Goal: Task Accomplishment & Management: Manage account settings

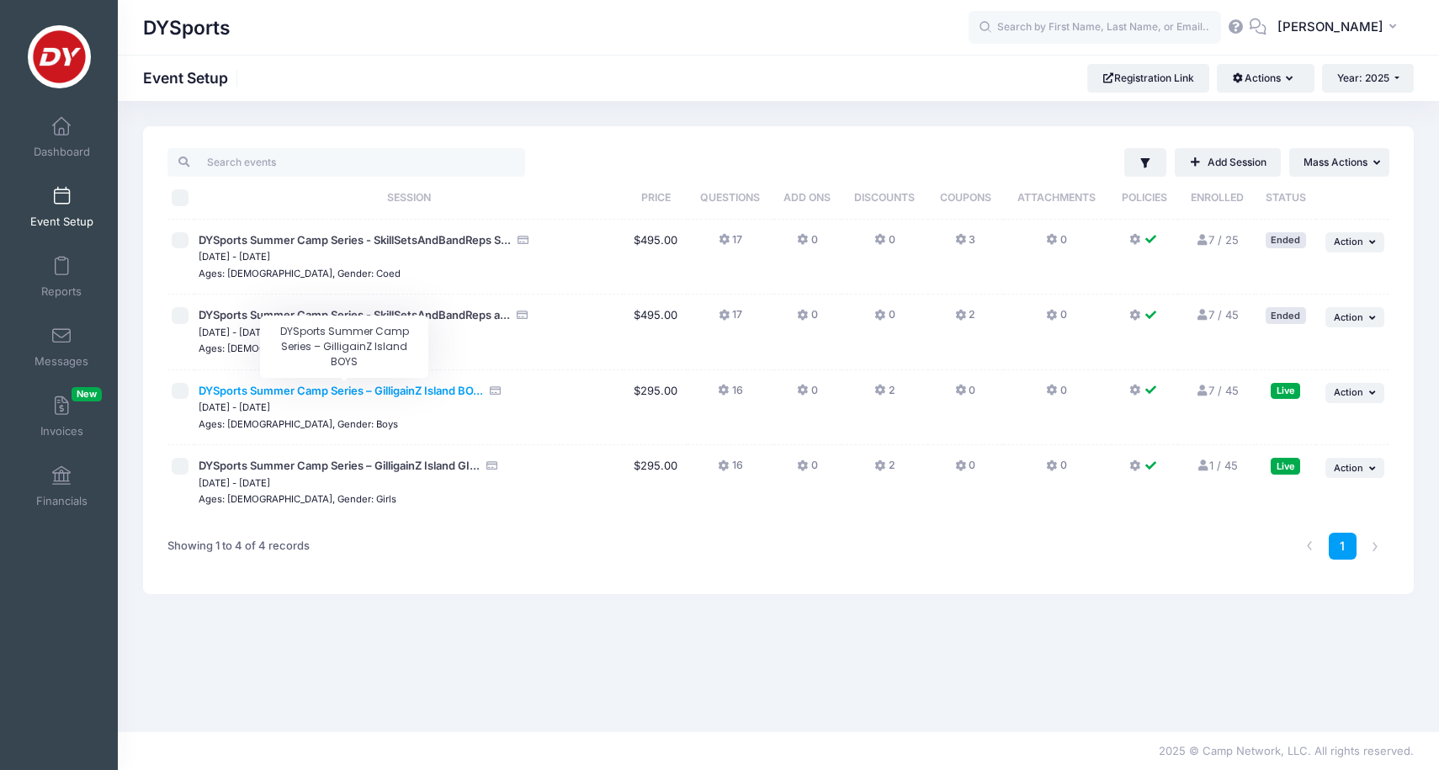
click at [341, 389] on span "DYSports Summer Camp Series – GilligainZ Island BO..." at bounding box center [341, 390] width 285 height 13
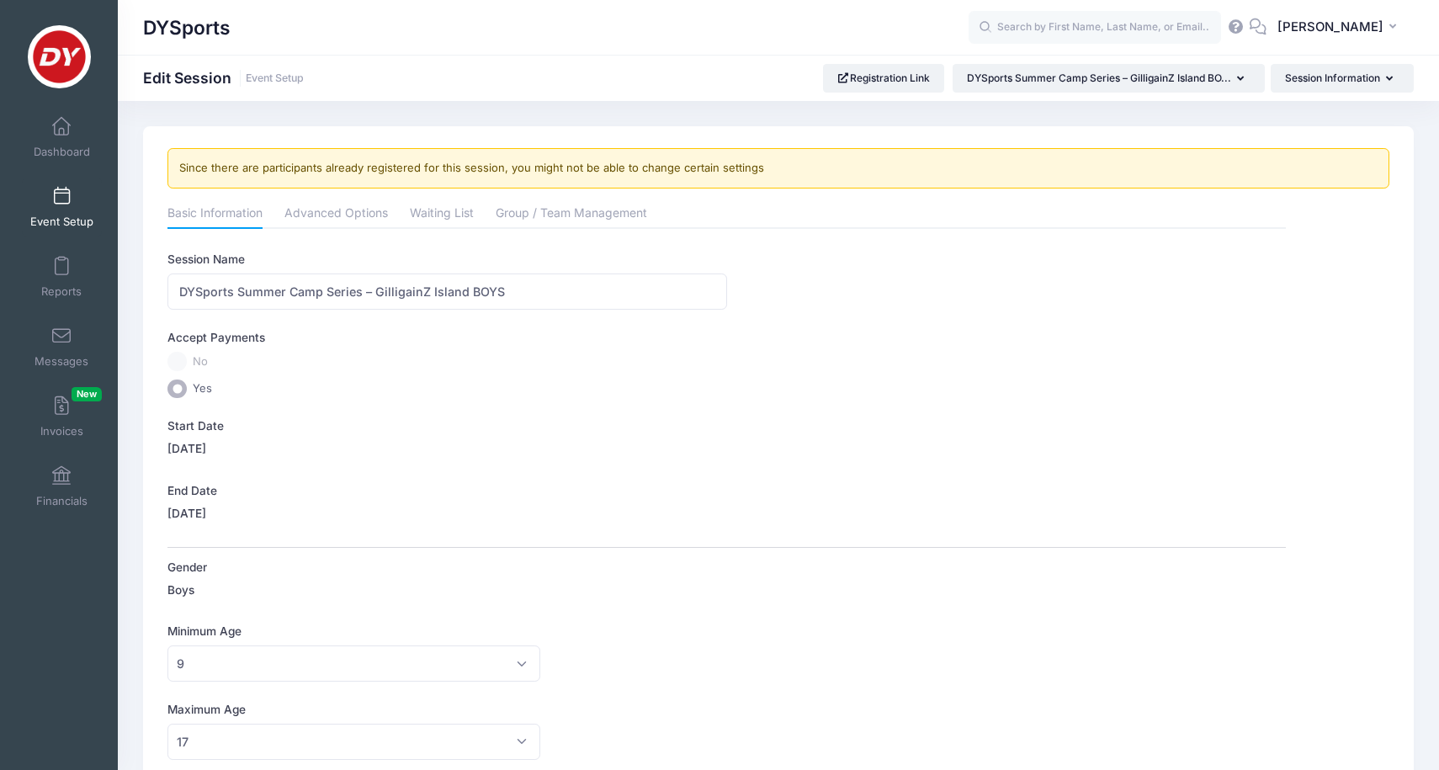
click at [85, 206] on link "Event Setup" at bounding box center [62, 207] width 80 height 59
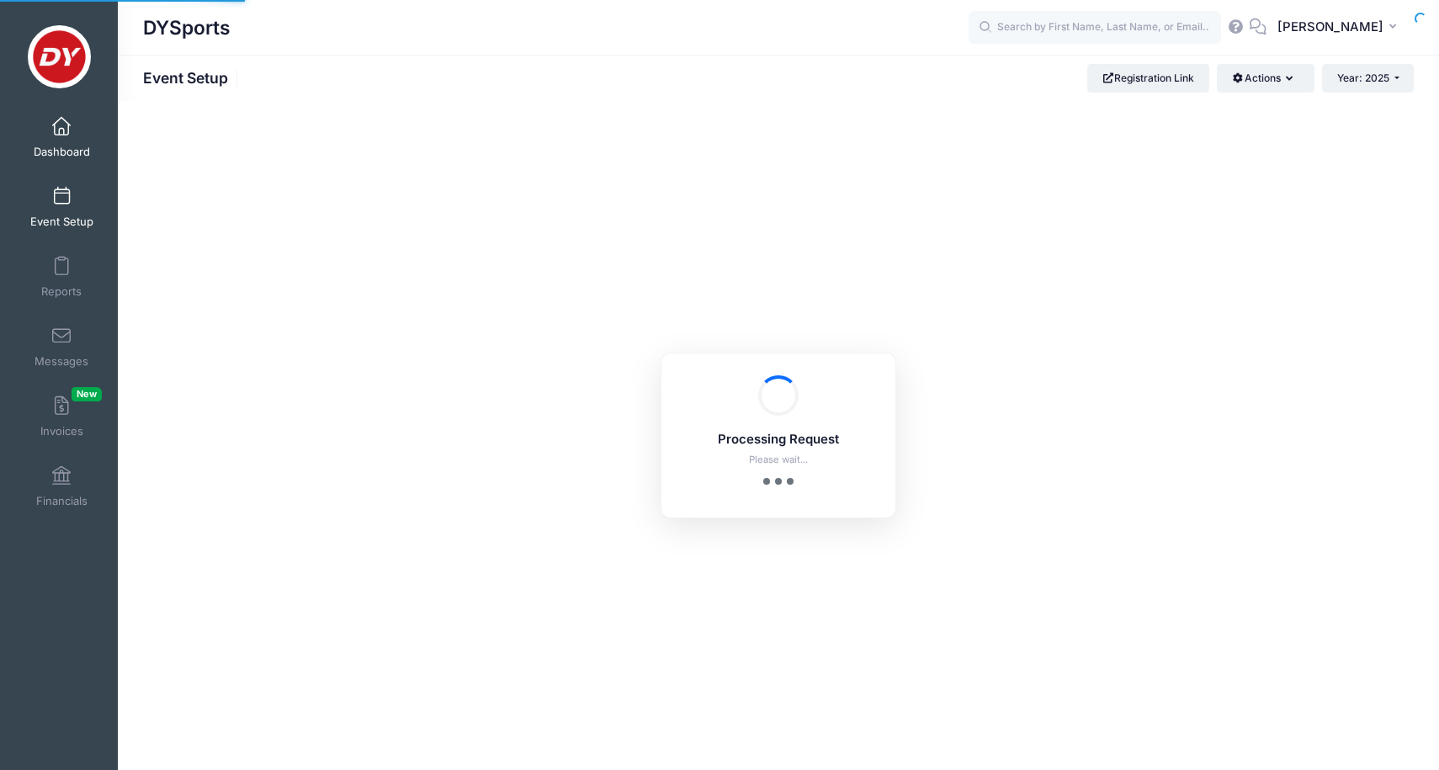
click at [82, 128] on link "Dashboard" at bounding box center [62, 137] width 80 height 59
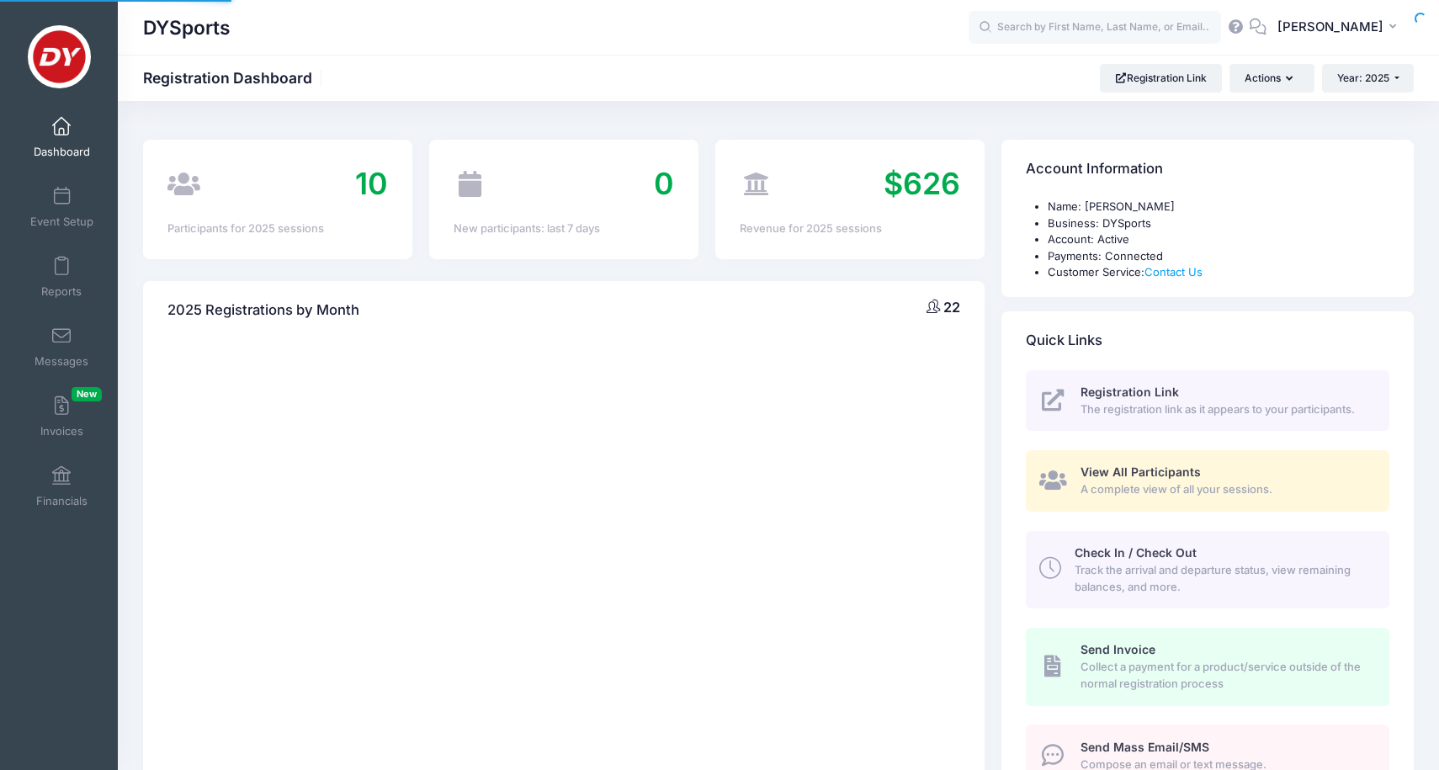
select select
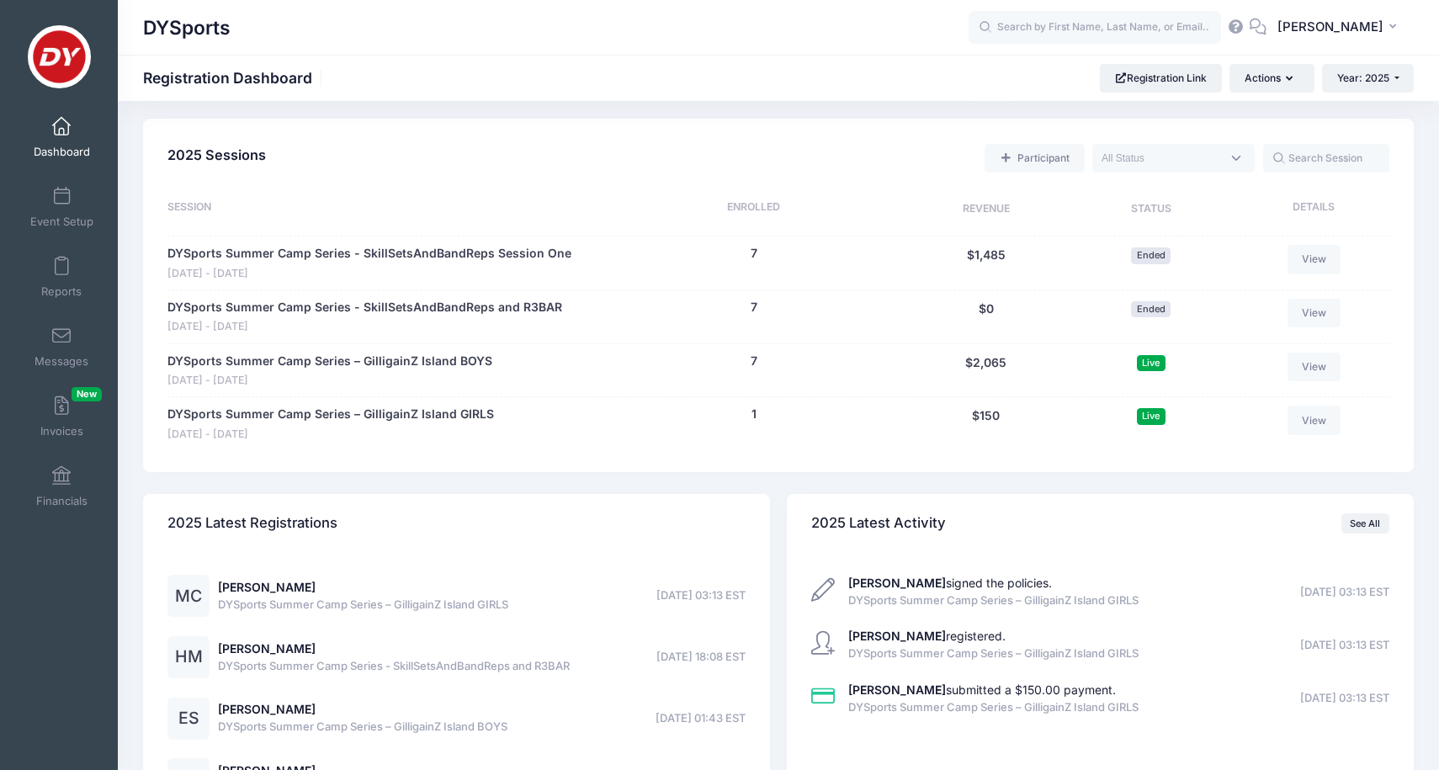
scroll to position [707, 0]
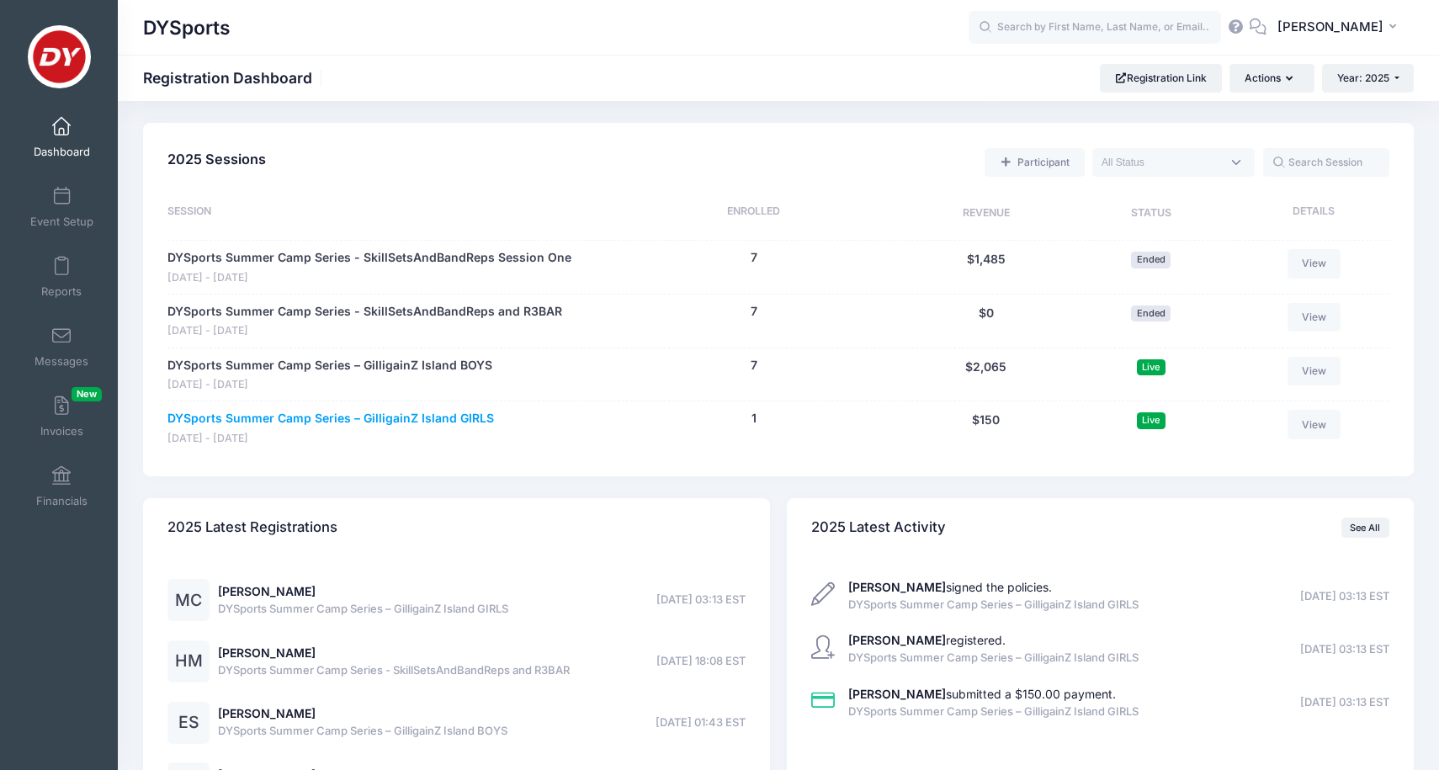
click at [453, 410] on link "DYSports Summer Camp Series – GilligainZ Island GIRLS" at bounding box center [331, 419] width 327 height 18
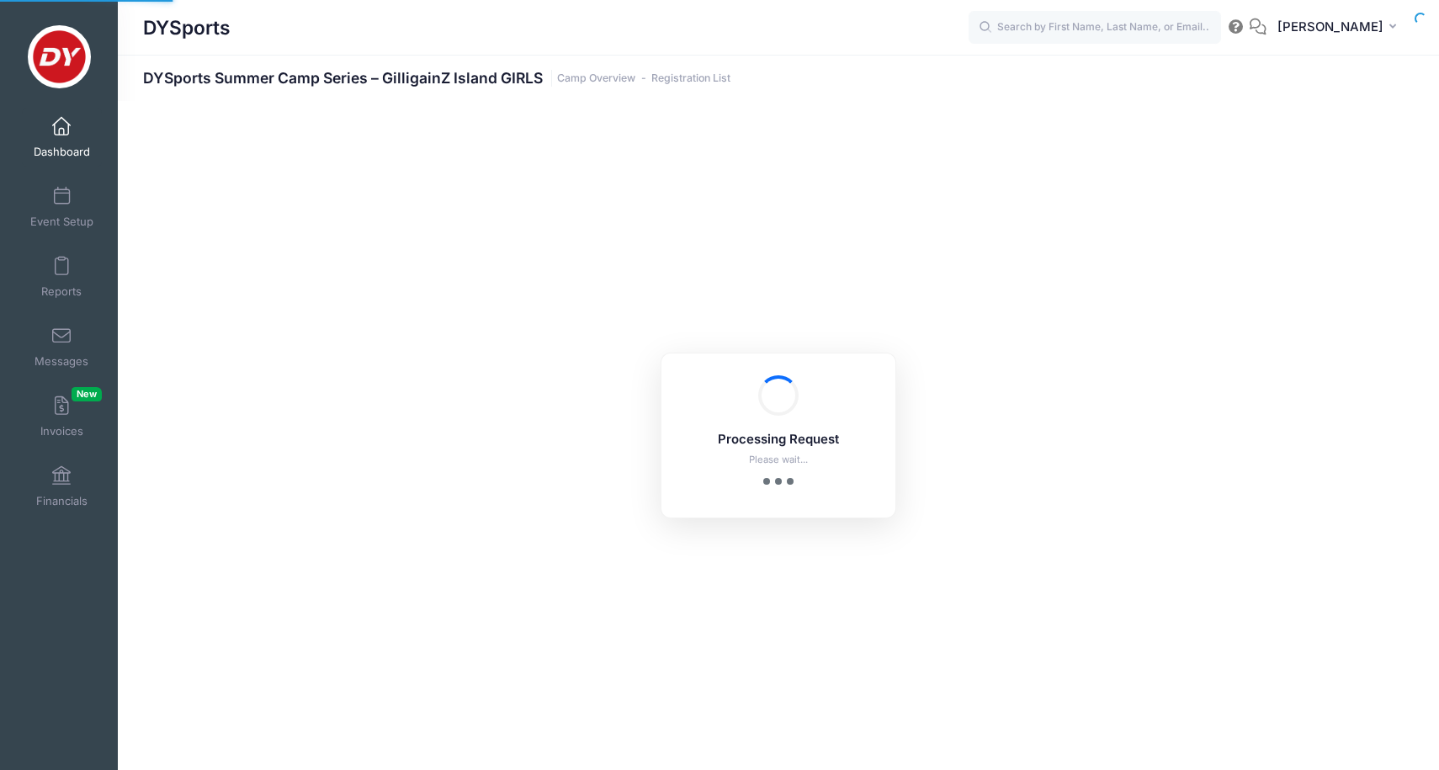
select select "10"
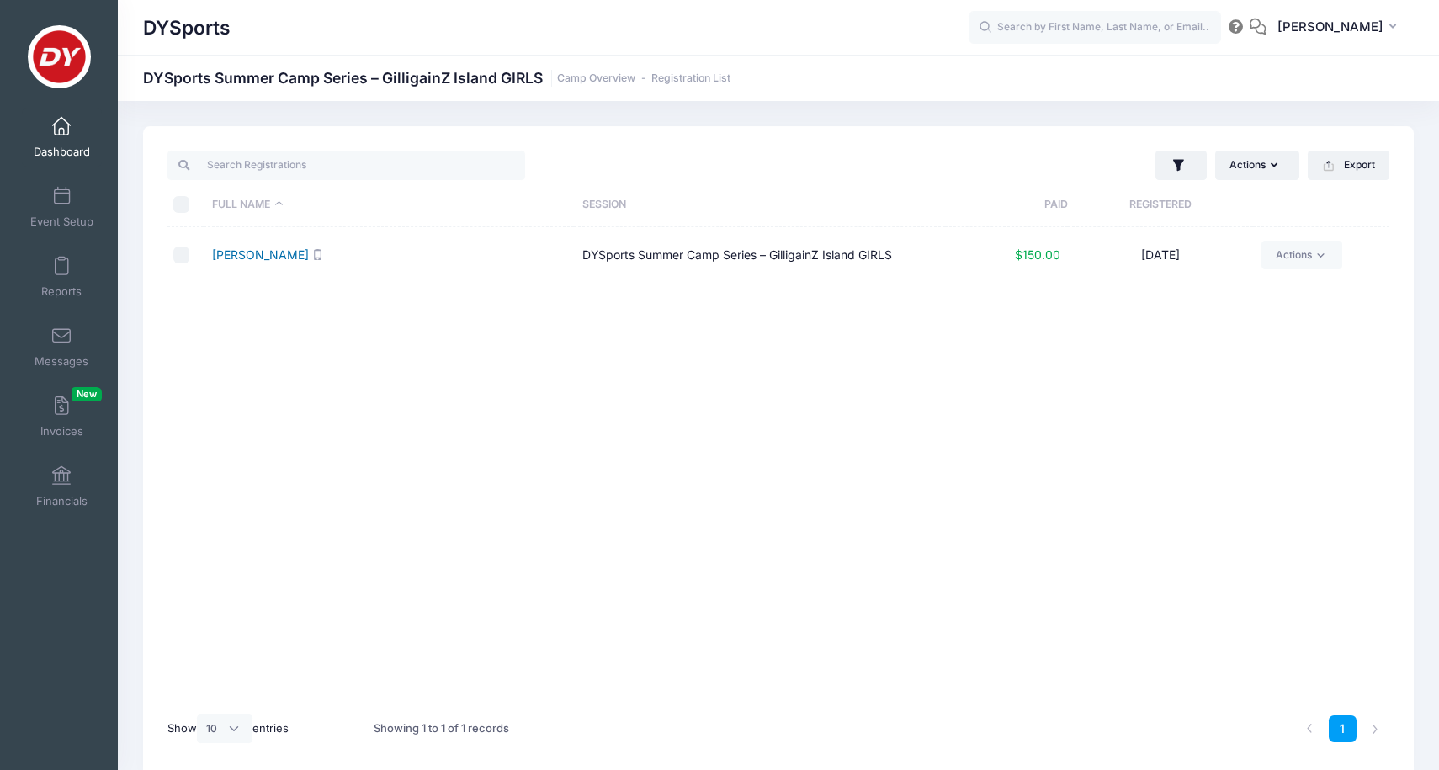
click at [285, 254] on link "Caldwell, Maleah" at bounding box center [260, 254] width 97 height 14
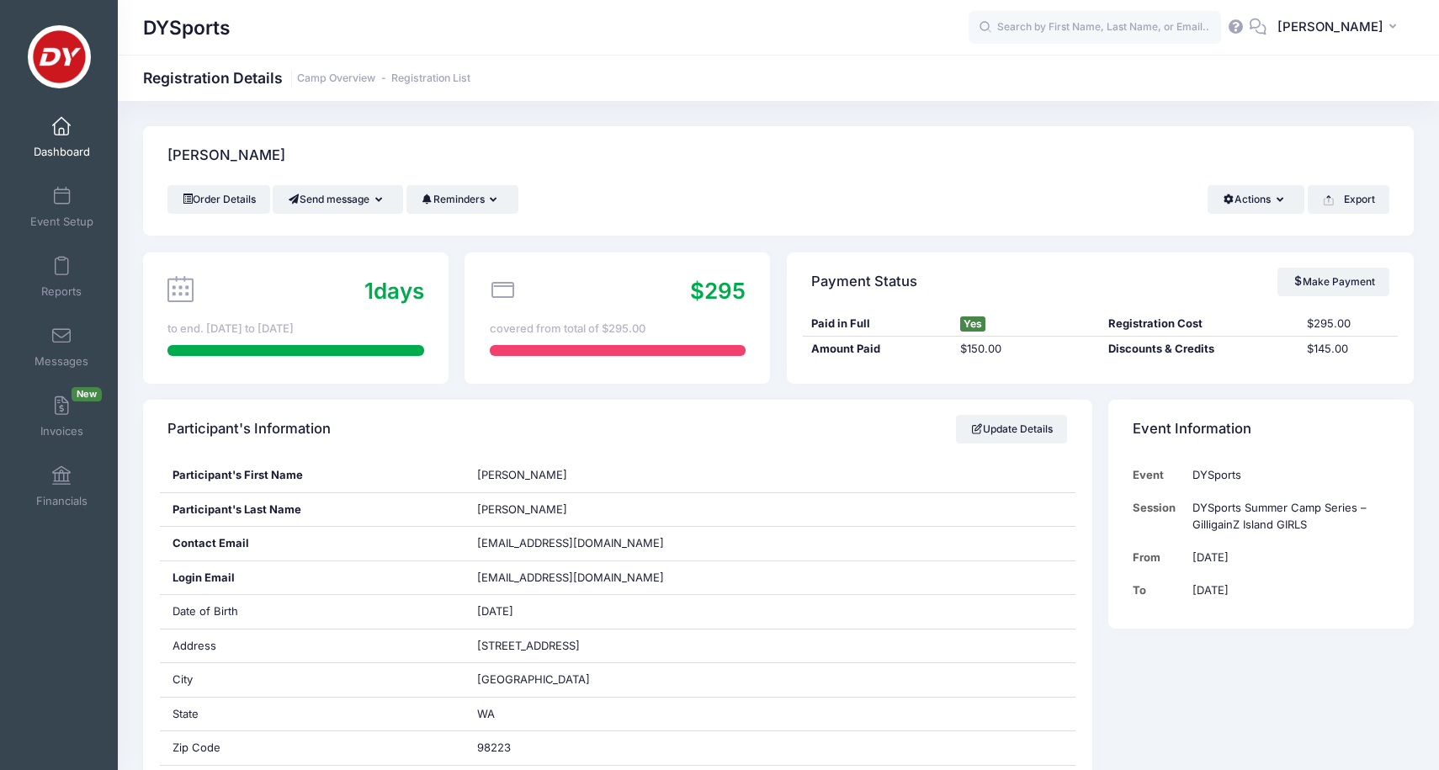
click at [63, 137] on link "Dashboard" at bounding box center [62, 137] width 80 height 59
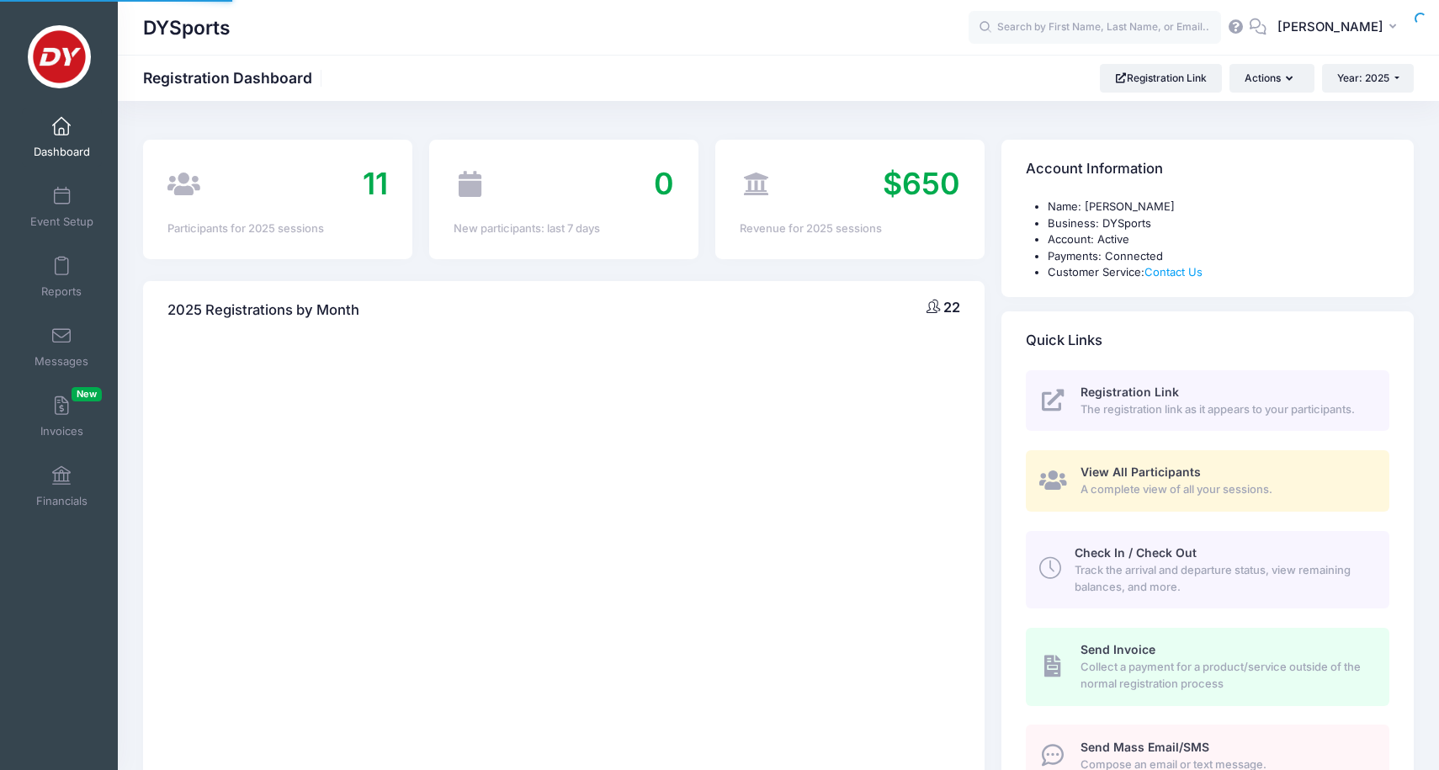
select select
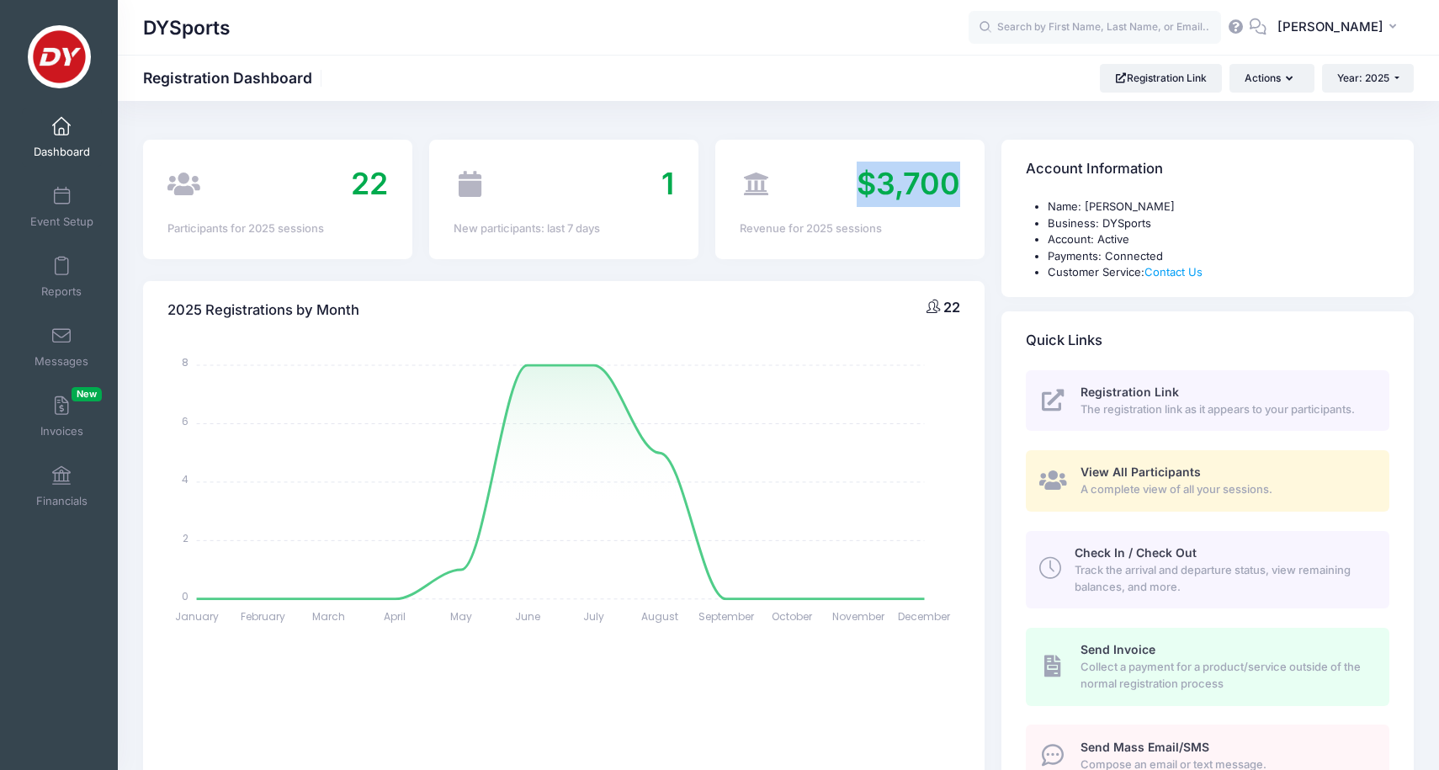
drag, startPoint x: 962, startPoint y: 178, endPoint x: 828, endPoint y: 174, distance: 133.9
click at [828, 174] on div "$3,700 Revenue for 2025 sessions" at bounding box center [849, 199] width 269 height 119
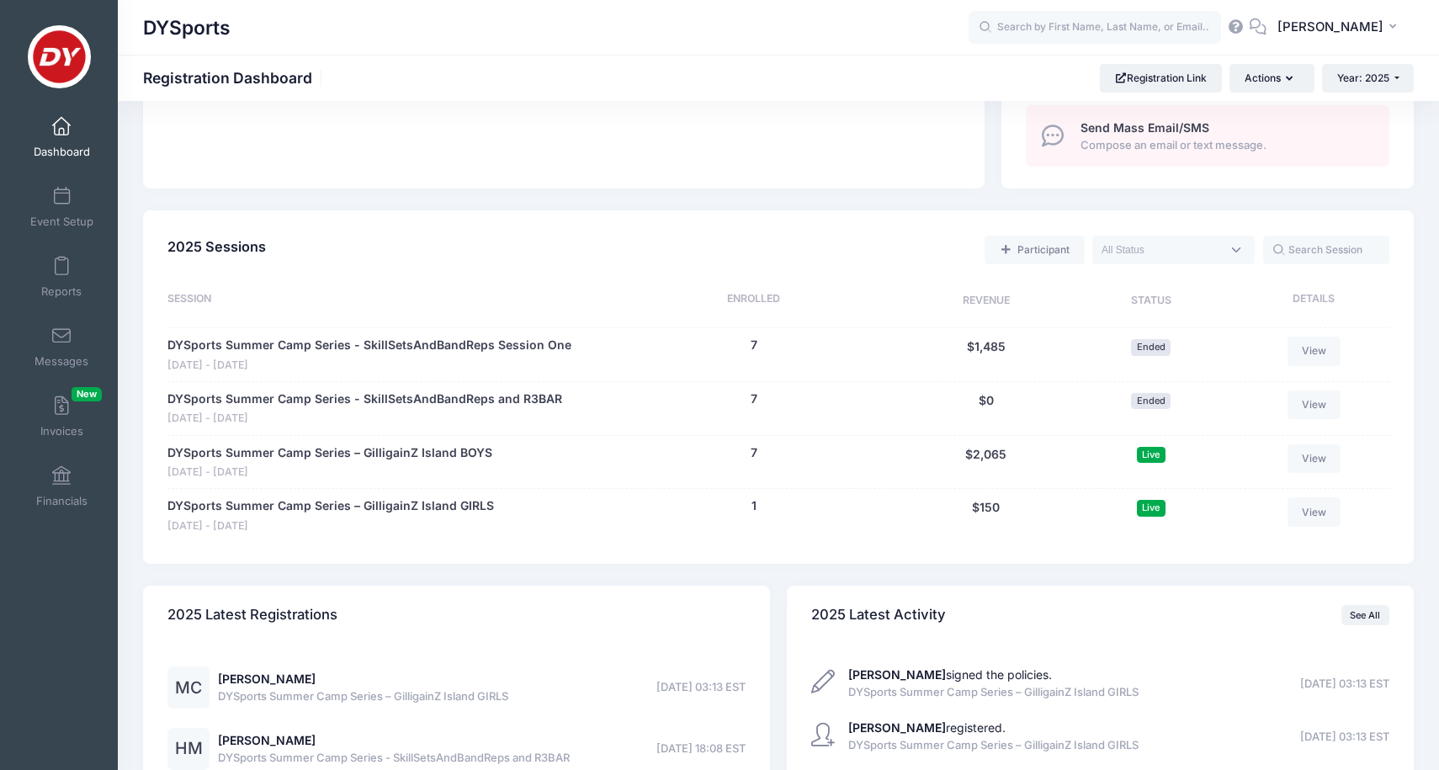
scroll to position [620, 0]
drag, startPoint x: 995, startPoint y: 388, endPoint x: 918, endPoint y: 355, distance: 83.3
click at [918, 355] on div "Session Enrolled Revenue Status Details DYSports Summer Camp Series - SkillSets…" at bounding box center [779, 415] width 1222 height 251
click at [933, 400] on div "$0" at bounding box center [986, 408] width 171 height 36
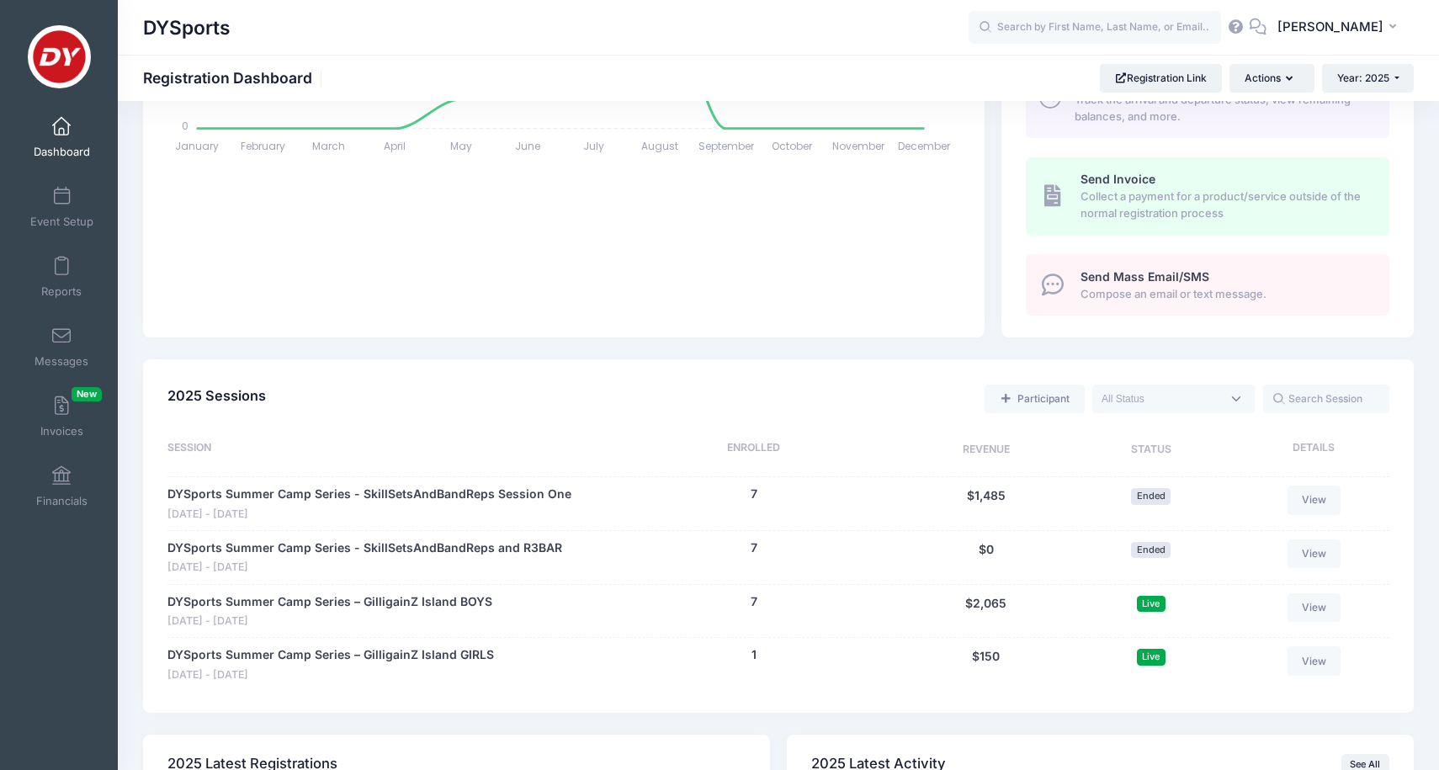
scroll to position [471, 0]
click at [426, 593] on link "DYSports Summer Camp Series – GilligainZ Island BOYS" at bounding box center [330, 602] width 325 height 18
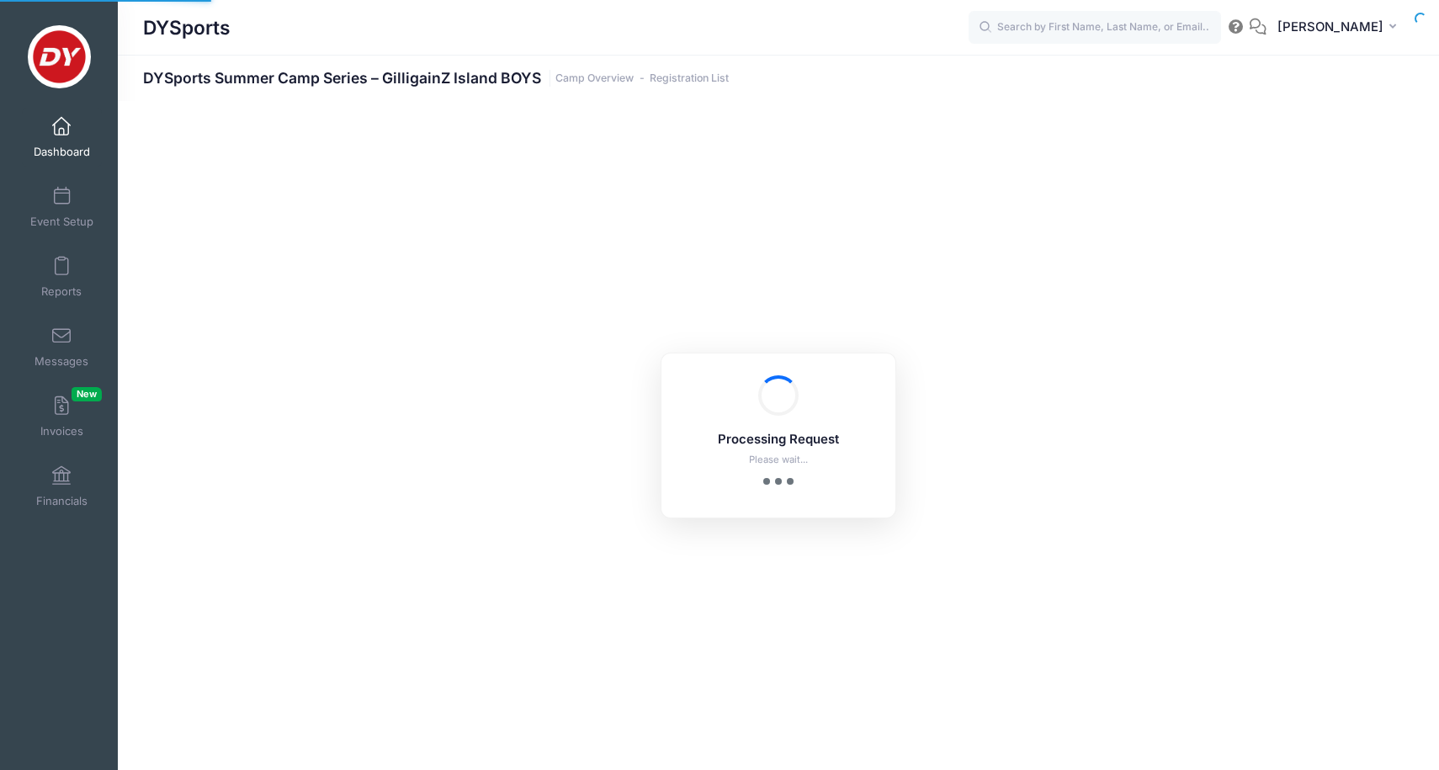
select select "10"
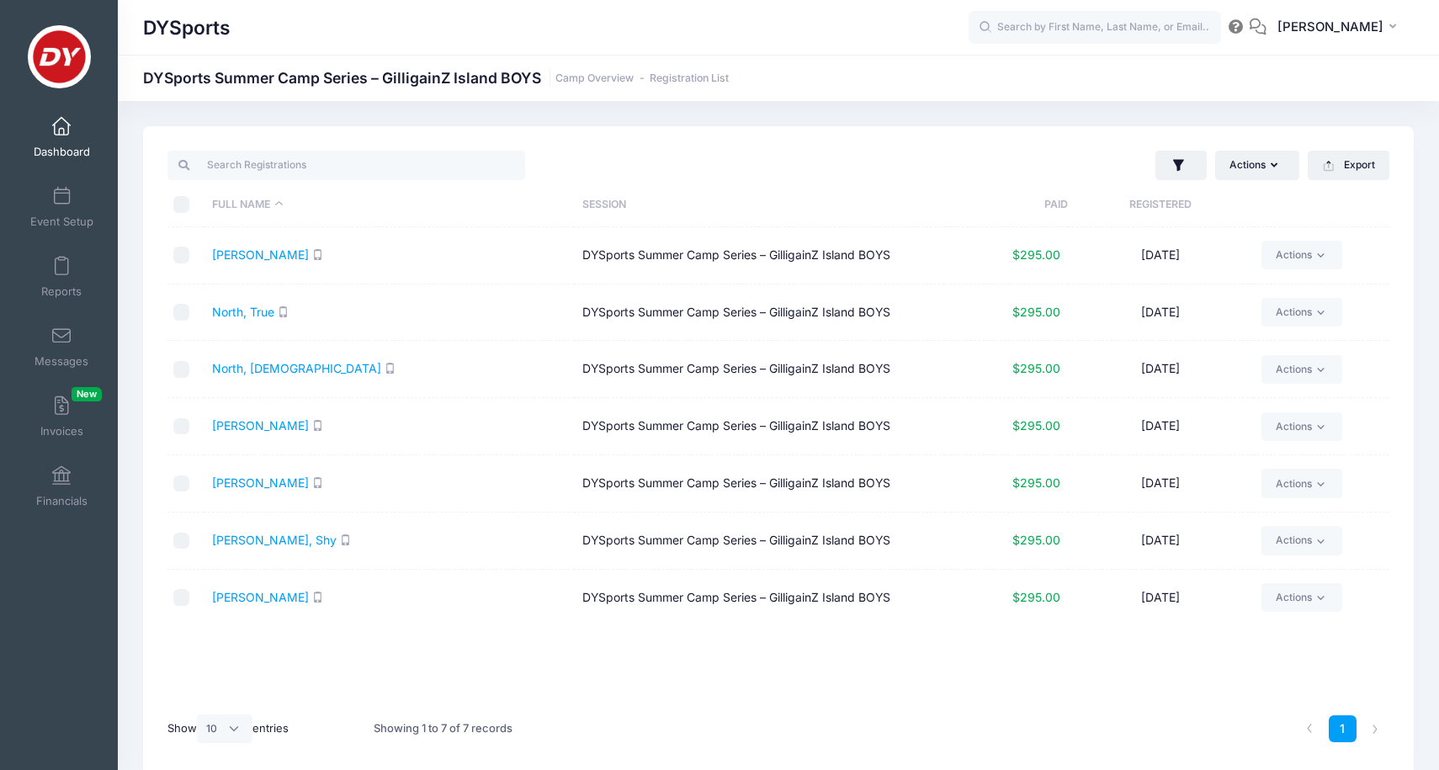
click at [1045, 253] on span "$295.00" at bounding box center [1037, 254] width 48 height 14
click at [241, 259] on link "Al-Oudi, Yusuf" at bounding box center [260, 254] width 97 height 14
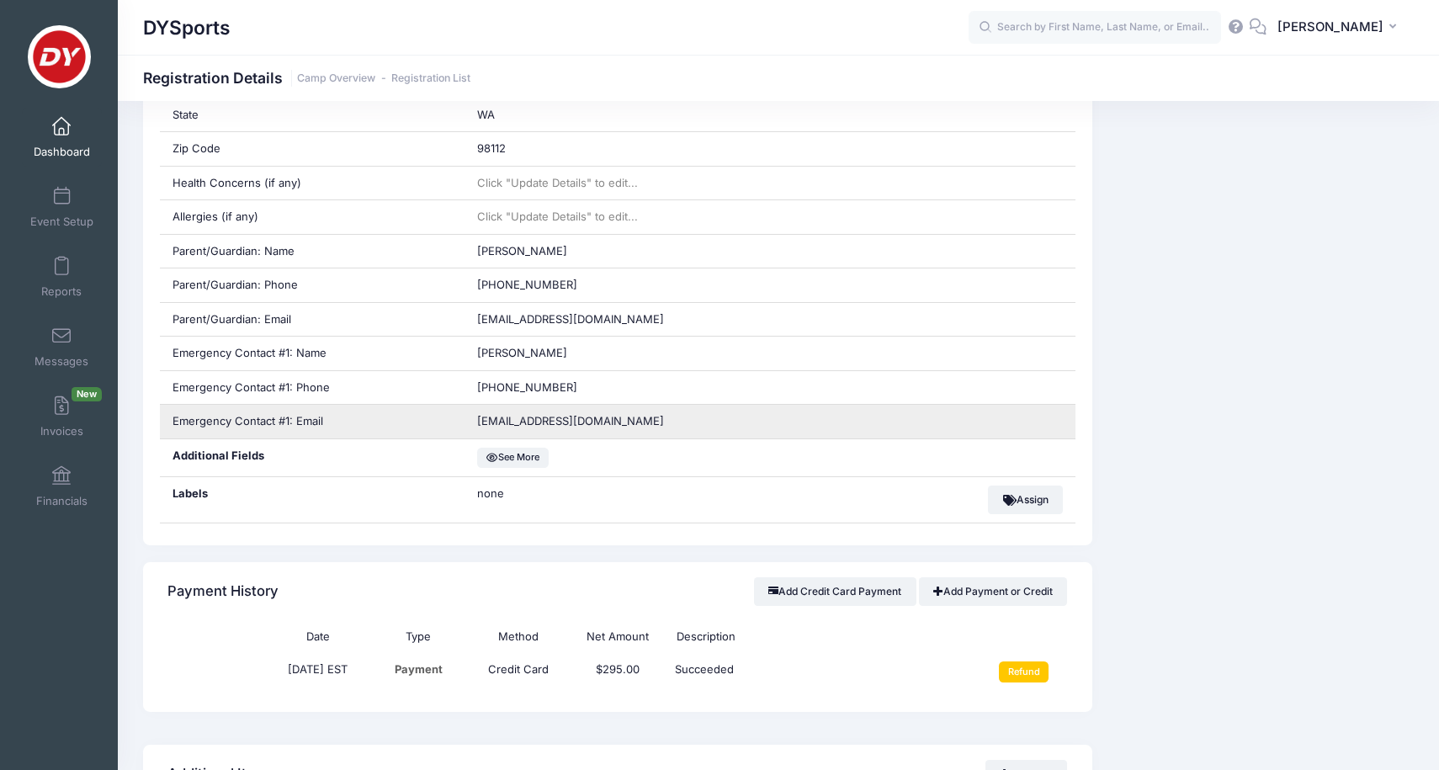
scroll to position [648, 0]
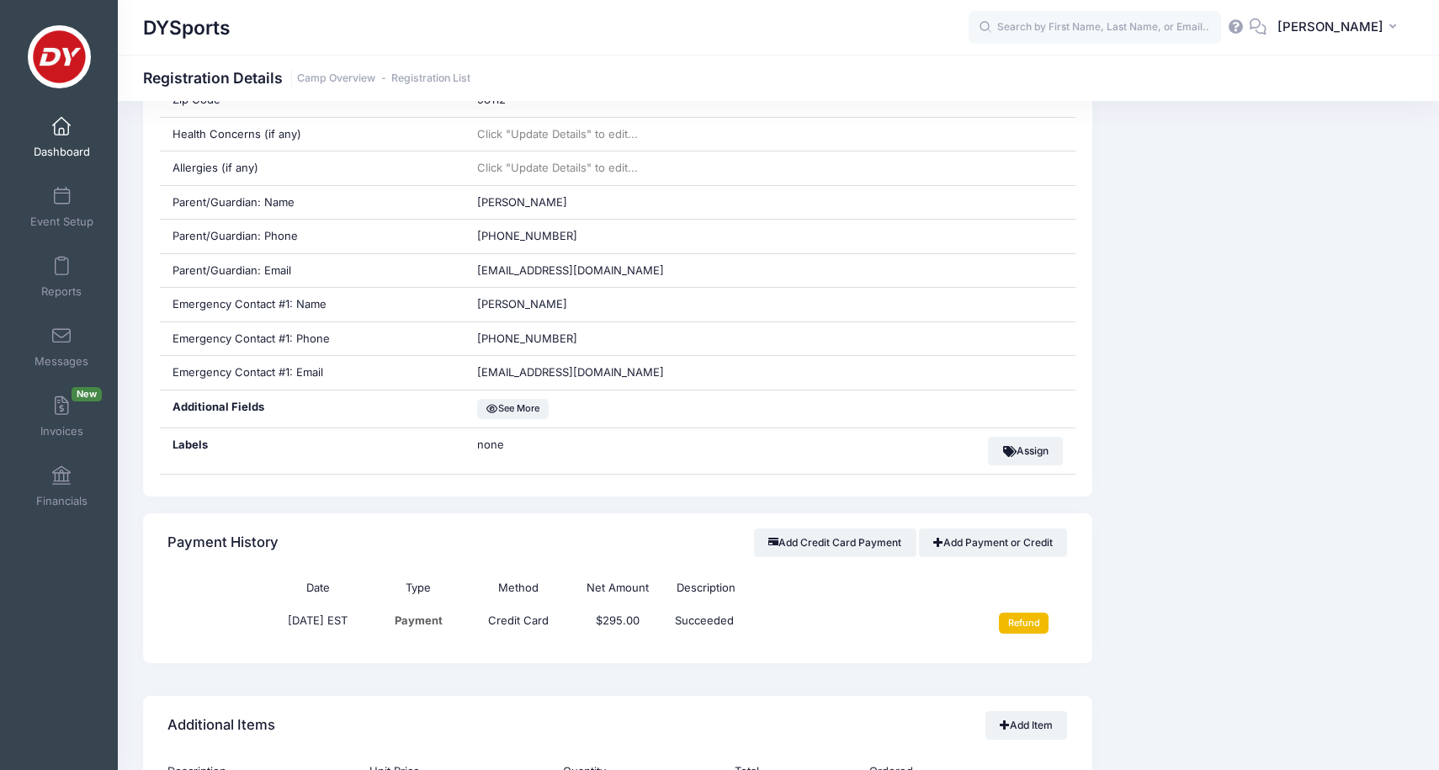
click at [1018, 618] on input "Refund" at bounding box center [1024, 623] width 50 height 20
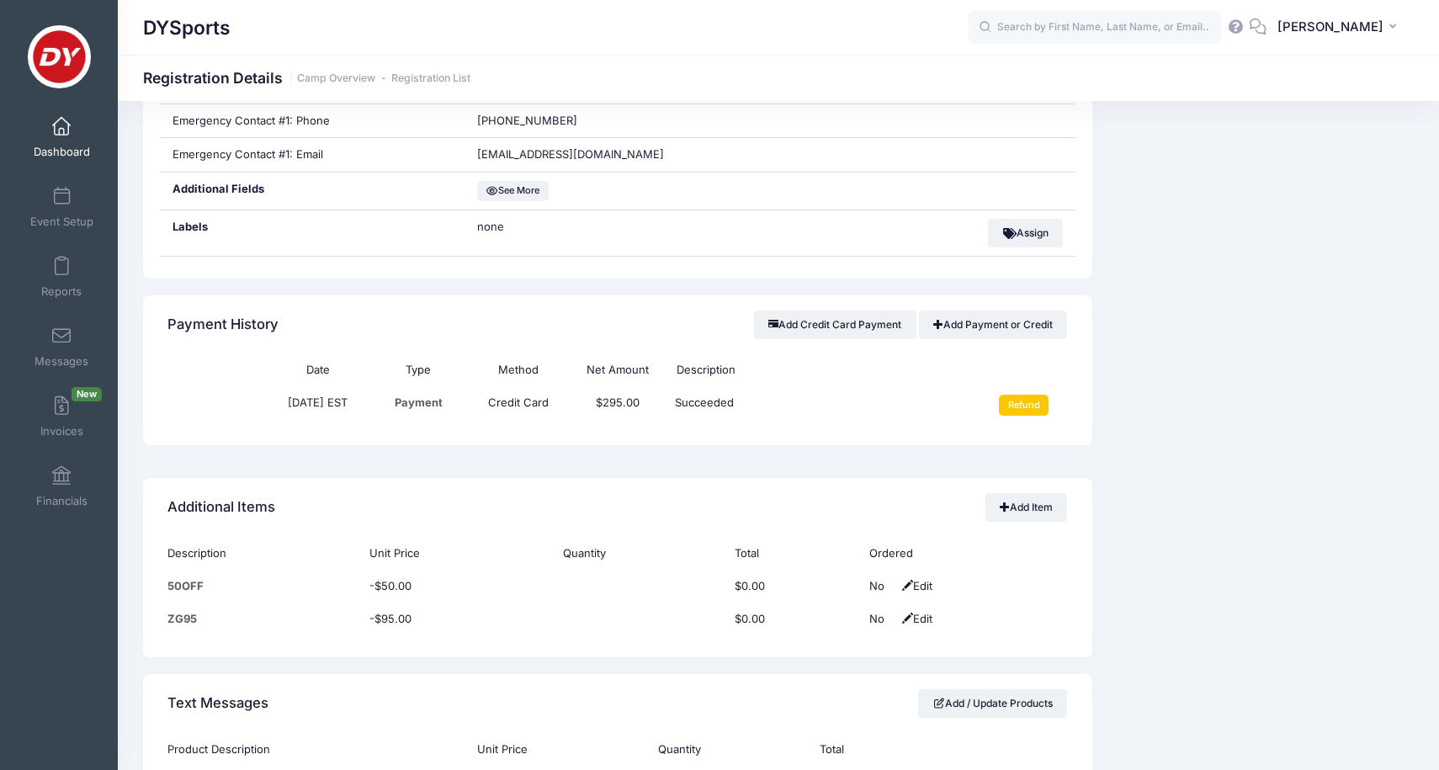
scroll to position [980, 0]
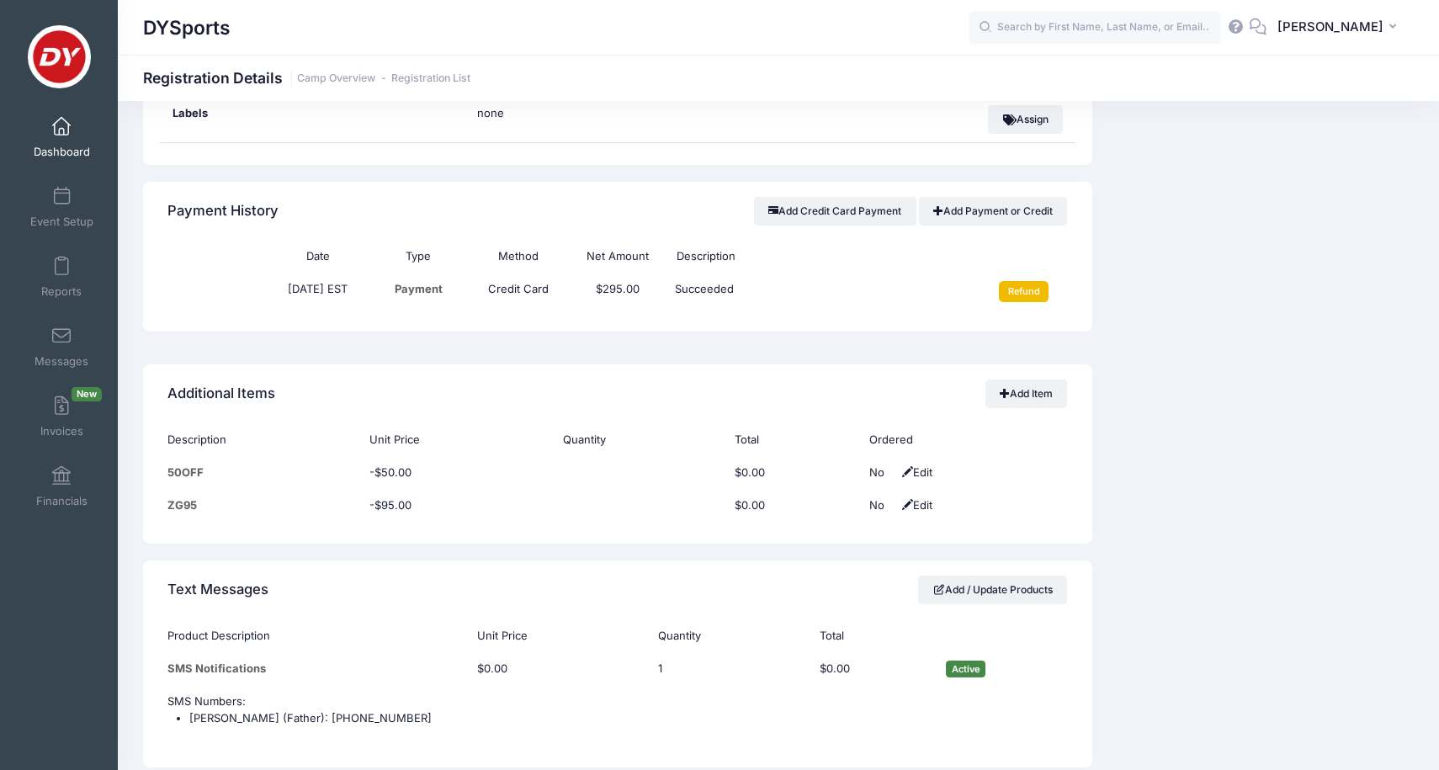
click at [1004, 281] on input "Refund" at bounding box center [1024, 291] width 50 height 20
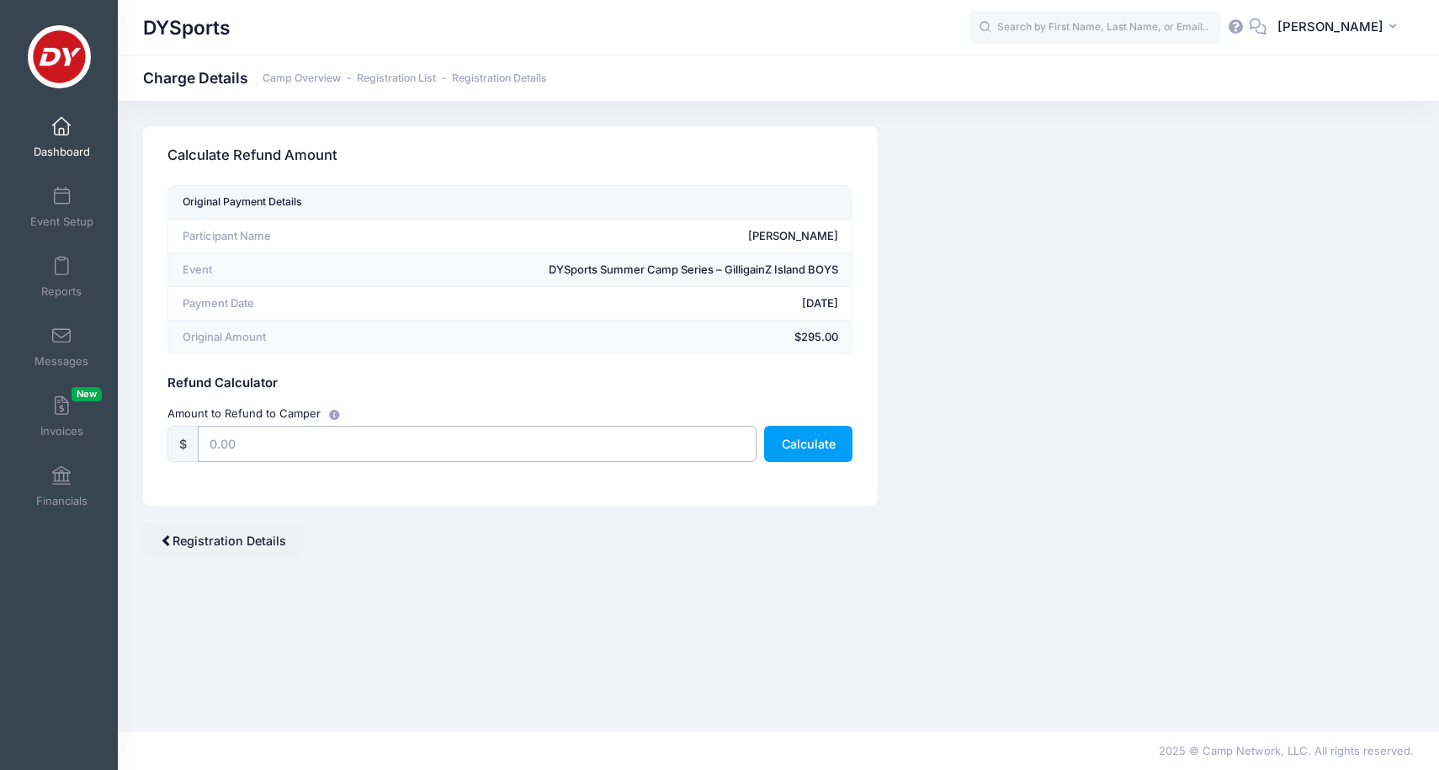
click at [418, 448] on input "text" at bounding box center [477, 444] width 558 height 36
click at [54, 211] on link "Event Setup" at bounding box center [62, 207] width 80 height 59
